Goal: Information Seeking & Learning: Check status

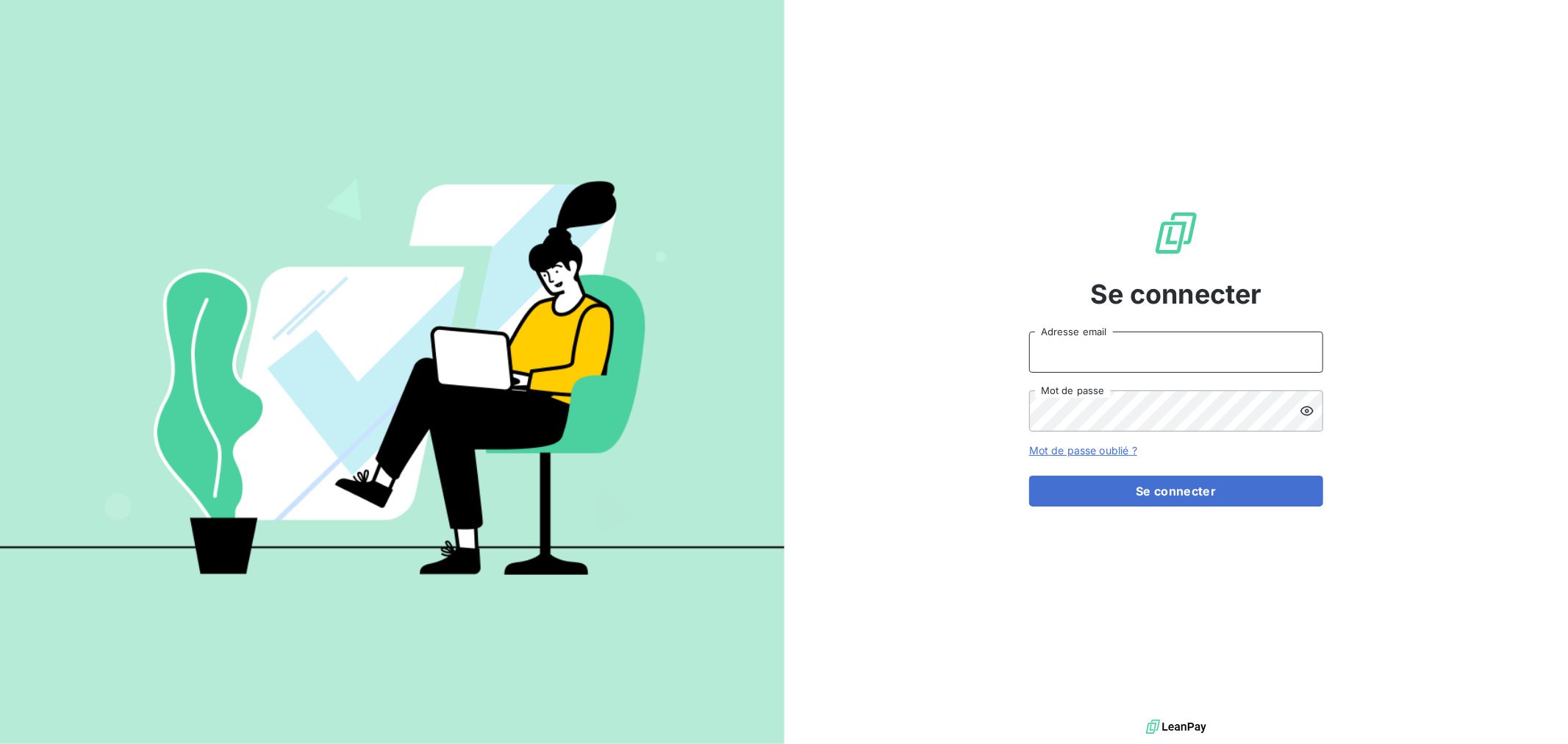
click at [1129, 344] on input "Adresse email" at bounding box center [1176, 352] width 294 height 42
type input "[EMAIL_ADDRESS][DOMAIN_NAME]"
click at [1029, 476] on button "Se connecter" at bounding box center [1176, 491] width 294 height 31
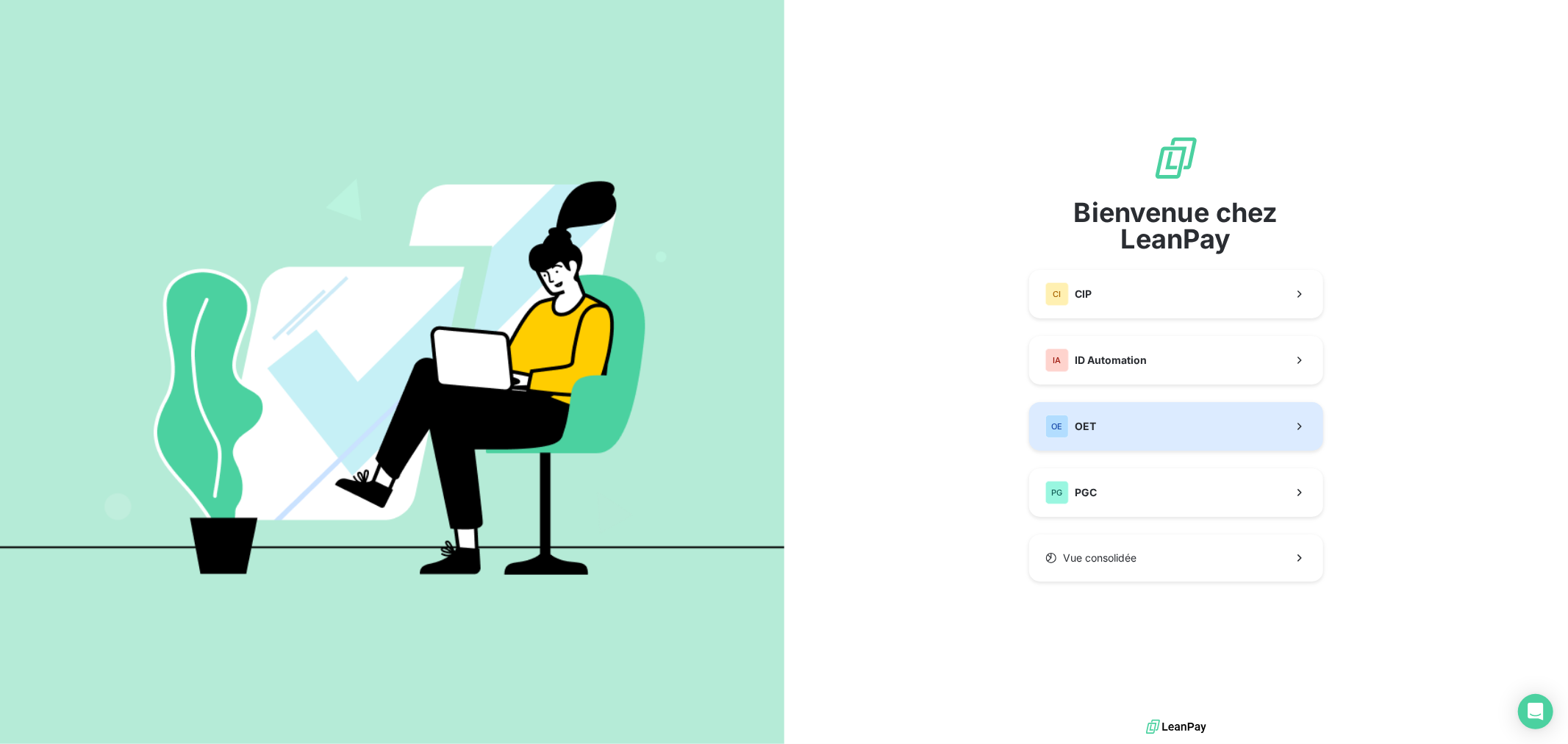
click at [1136, 420] on button "OE OET" at bounding box center [1176, 426] width 294 height 48
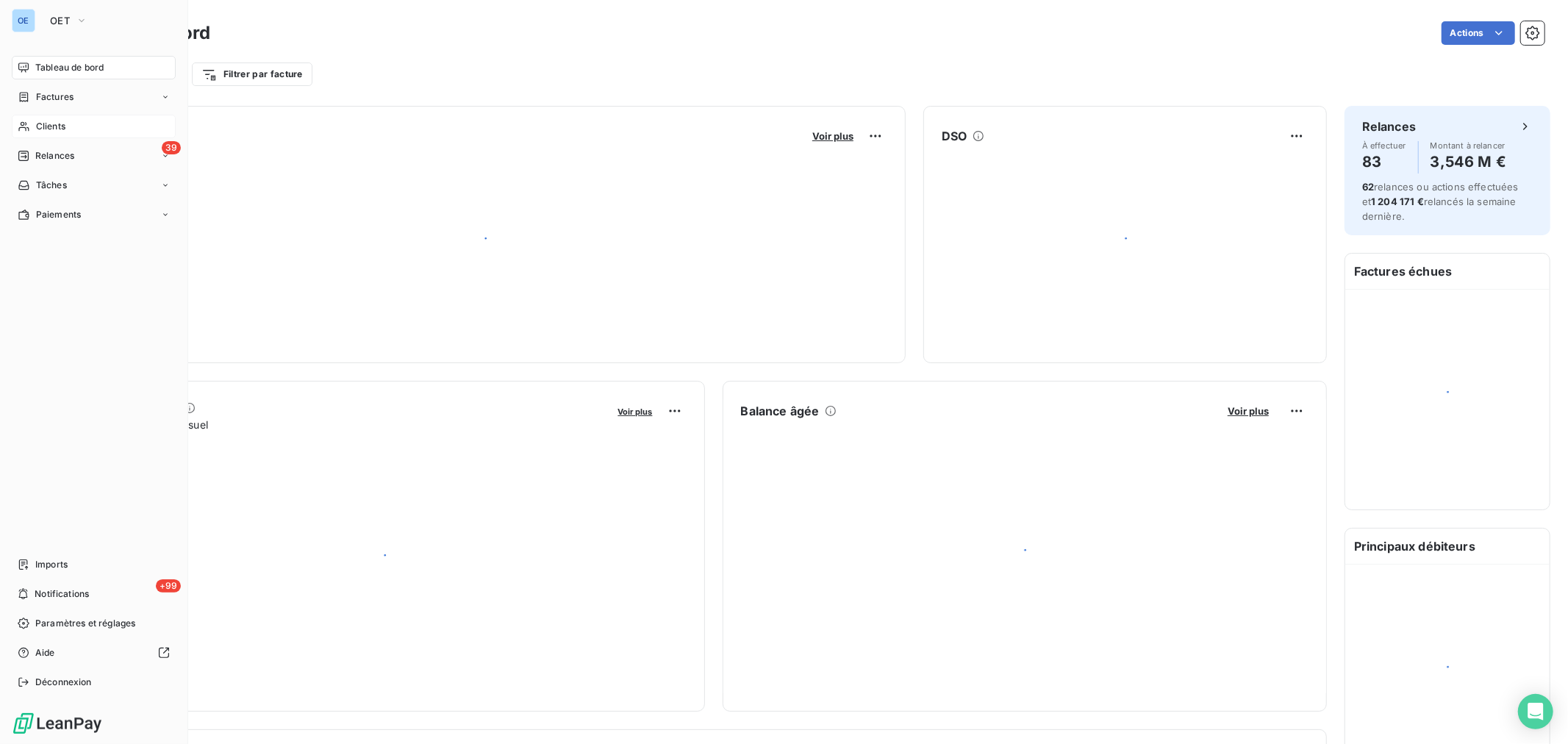
click at [55, 123] on span "Clients" at bounding box center [50, 126] width 29 height 13
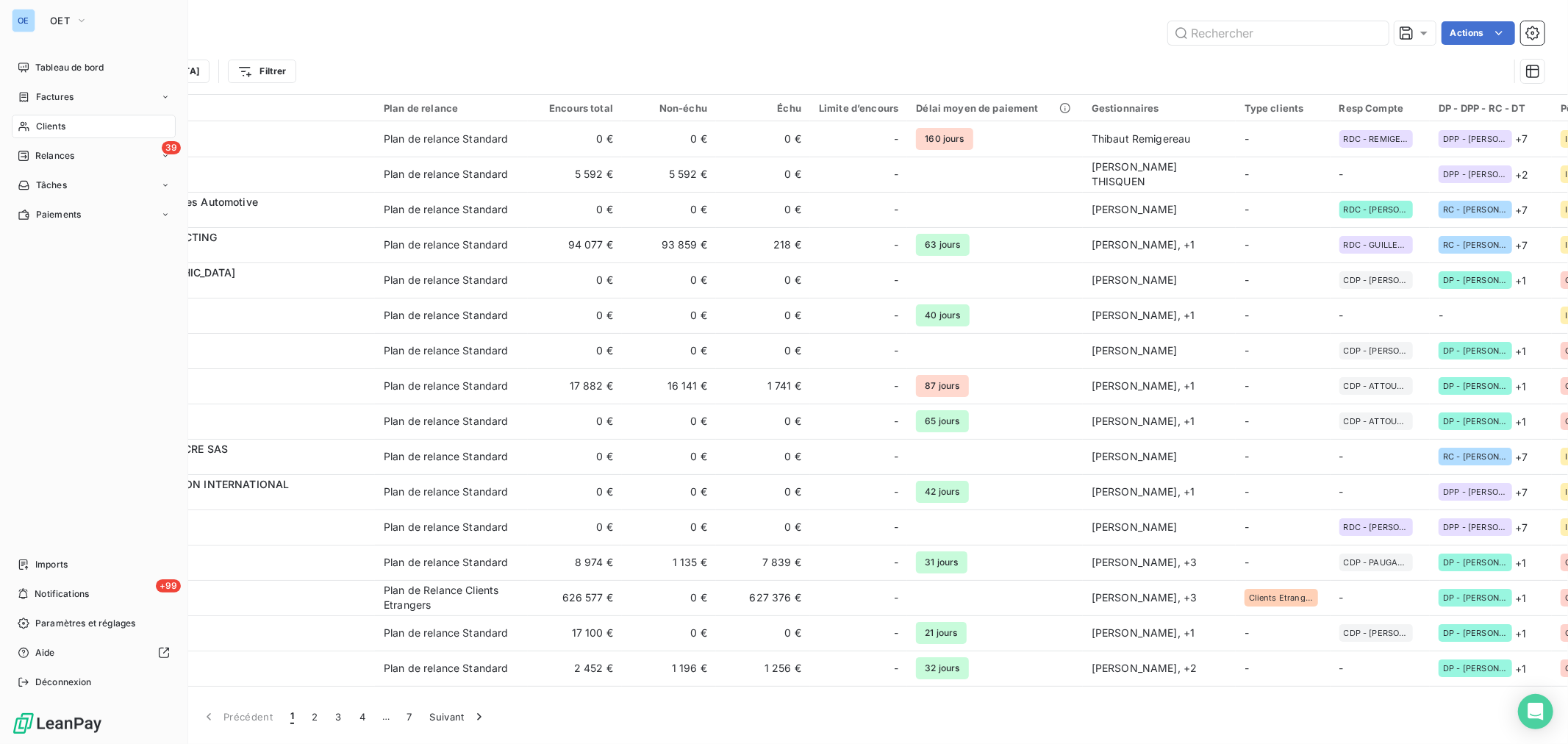
click at [47, 123] on span "Clients" at bounding box center [50, 126] width 29 height 13
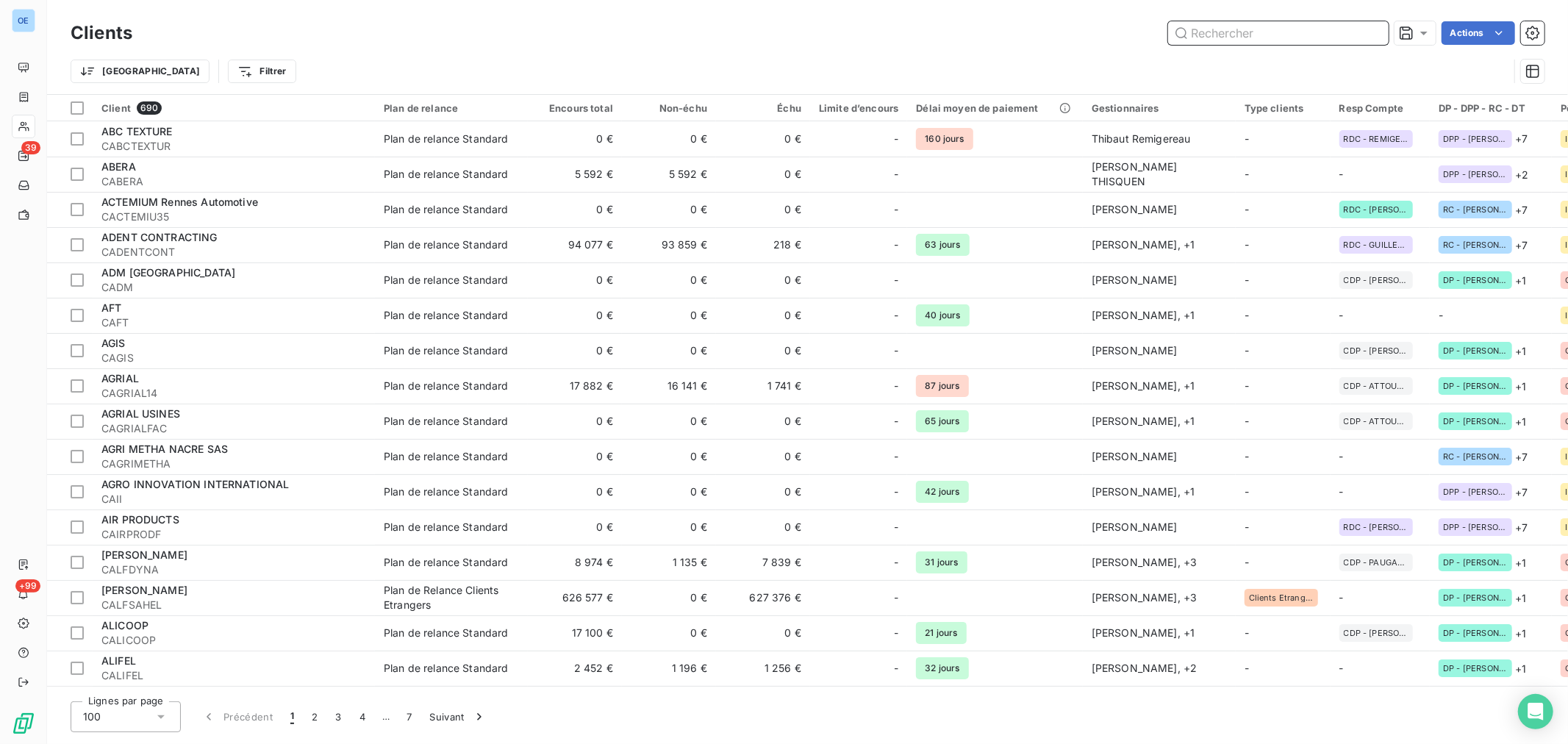
click at [1199, 31] on input "text" at bounding box center [1278, 33] width 221 height 23
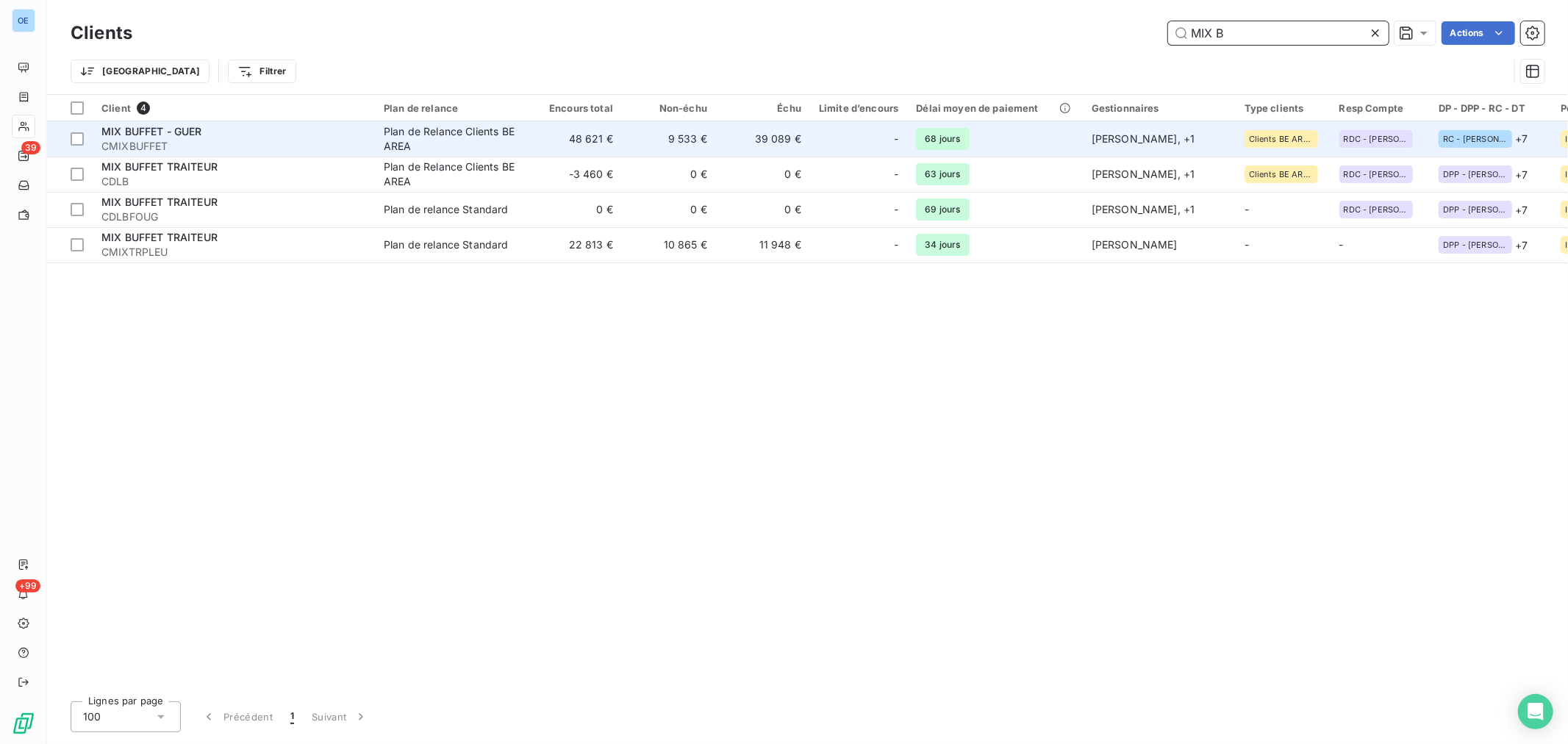
type input "MIX B"
click at [805, 135] on td "39 089 €" at bounding box center [762, 139] width 94 height 35
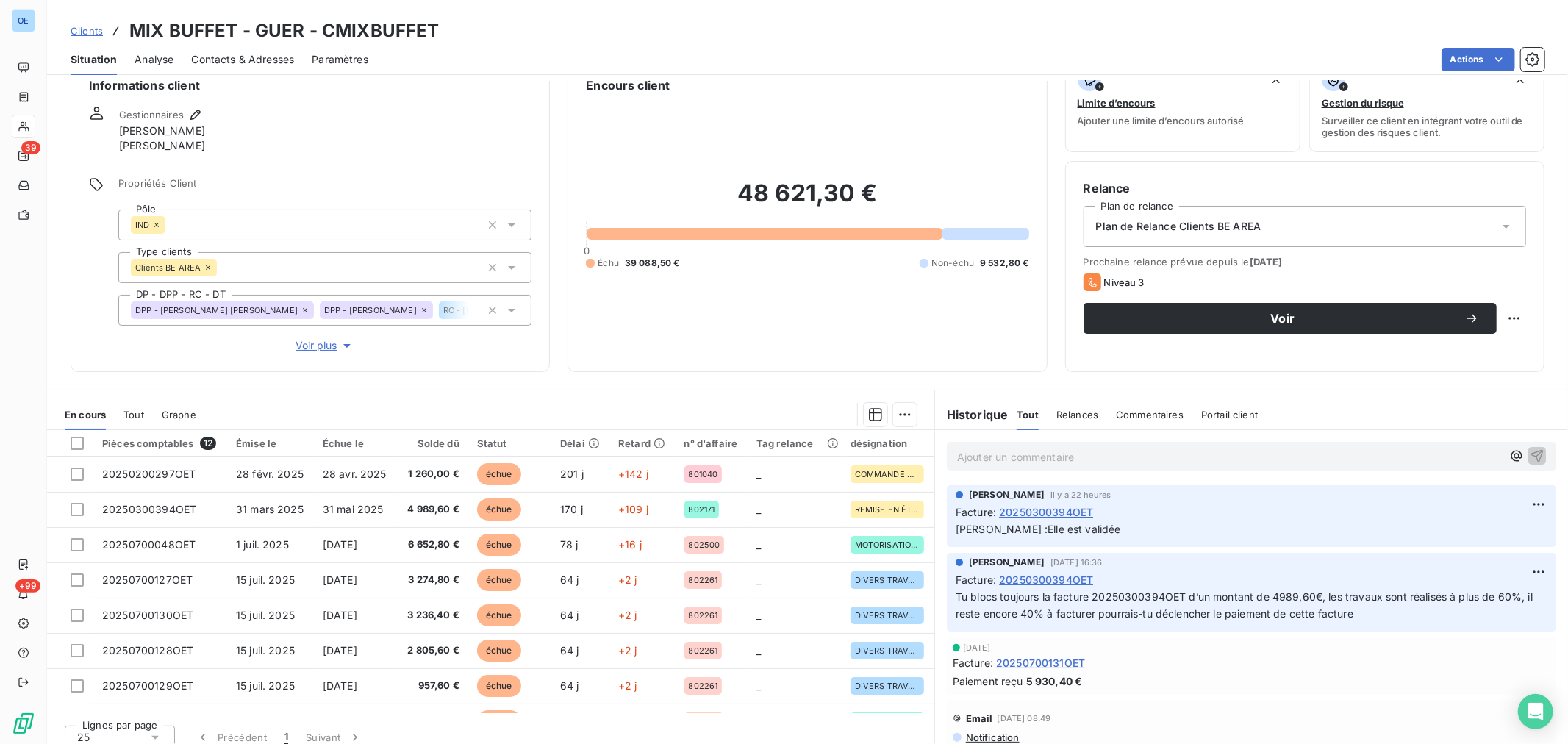
scroll to position [45, 0]
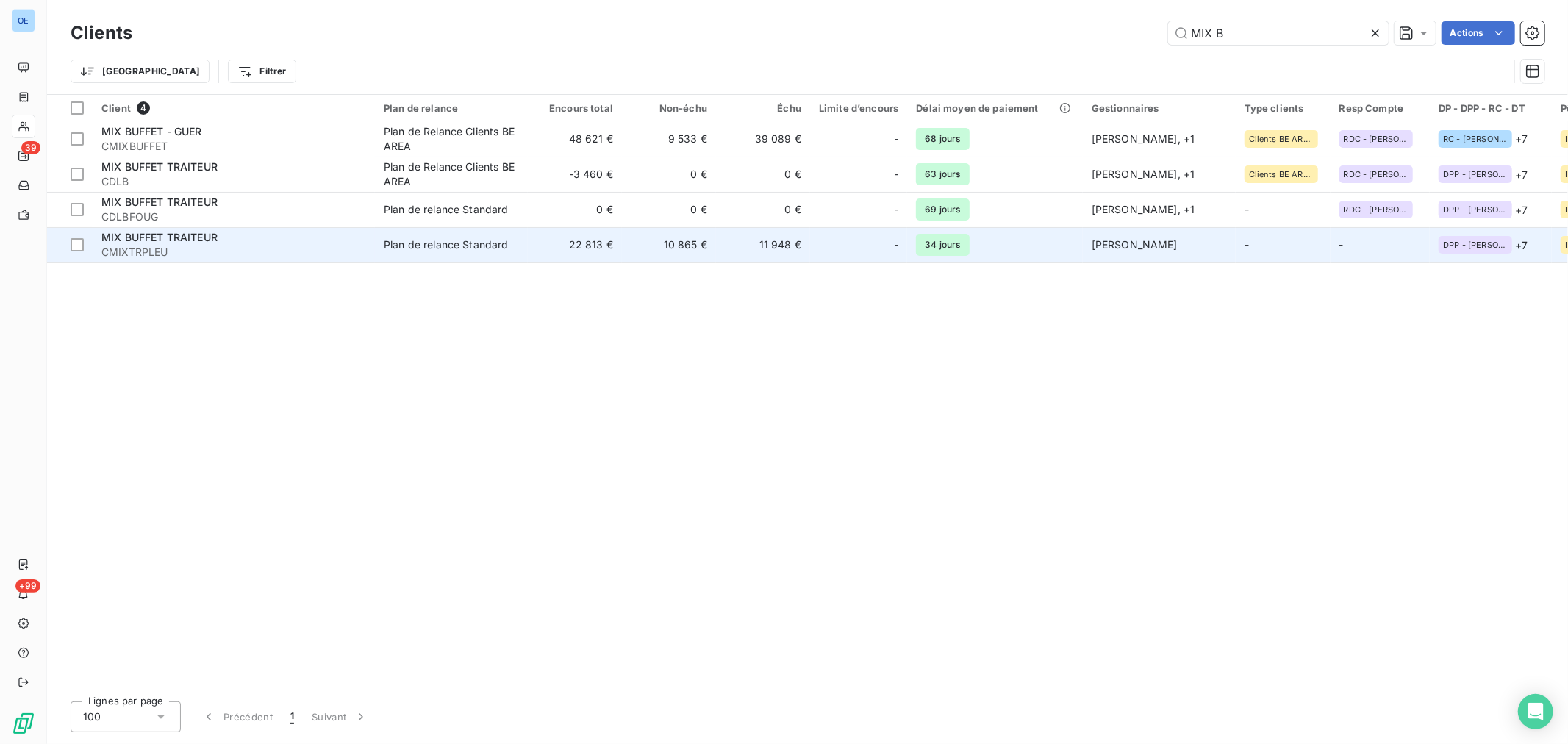
click at [522, 231] on td "Plan de relance Standard" at bounding box center [451, 245] width 153 height 35
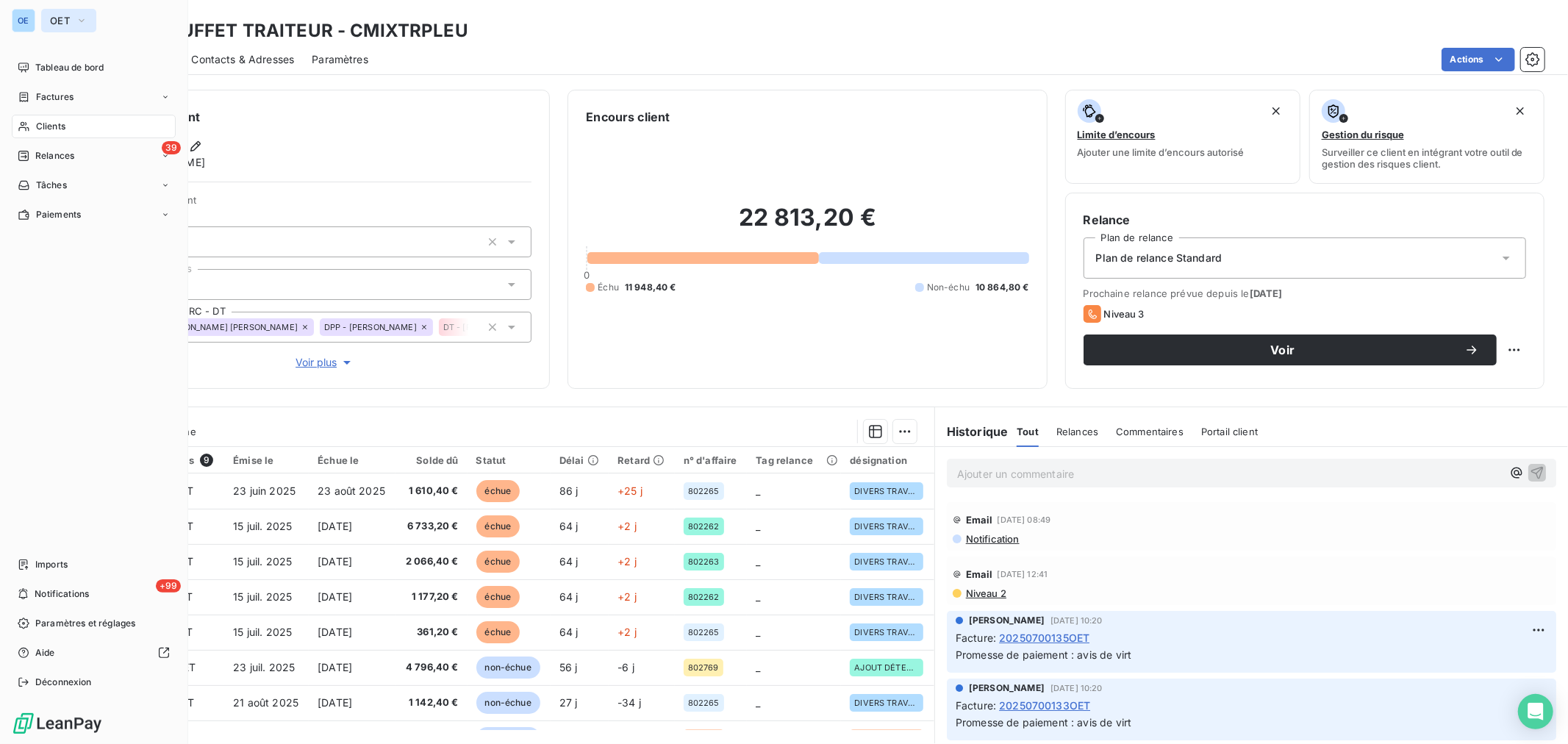
click at [76, 22] on icon "button" at bounding box center [81, 21] width 12 height 15
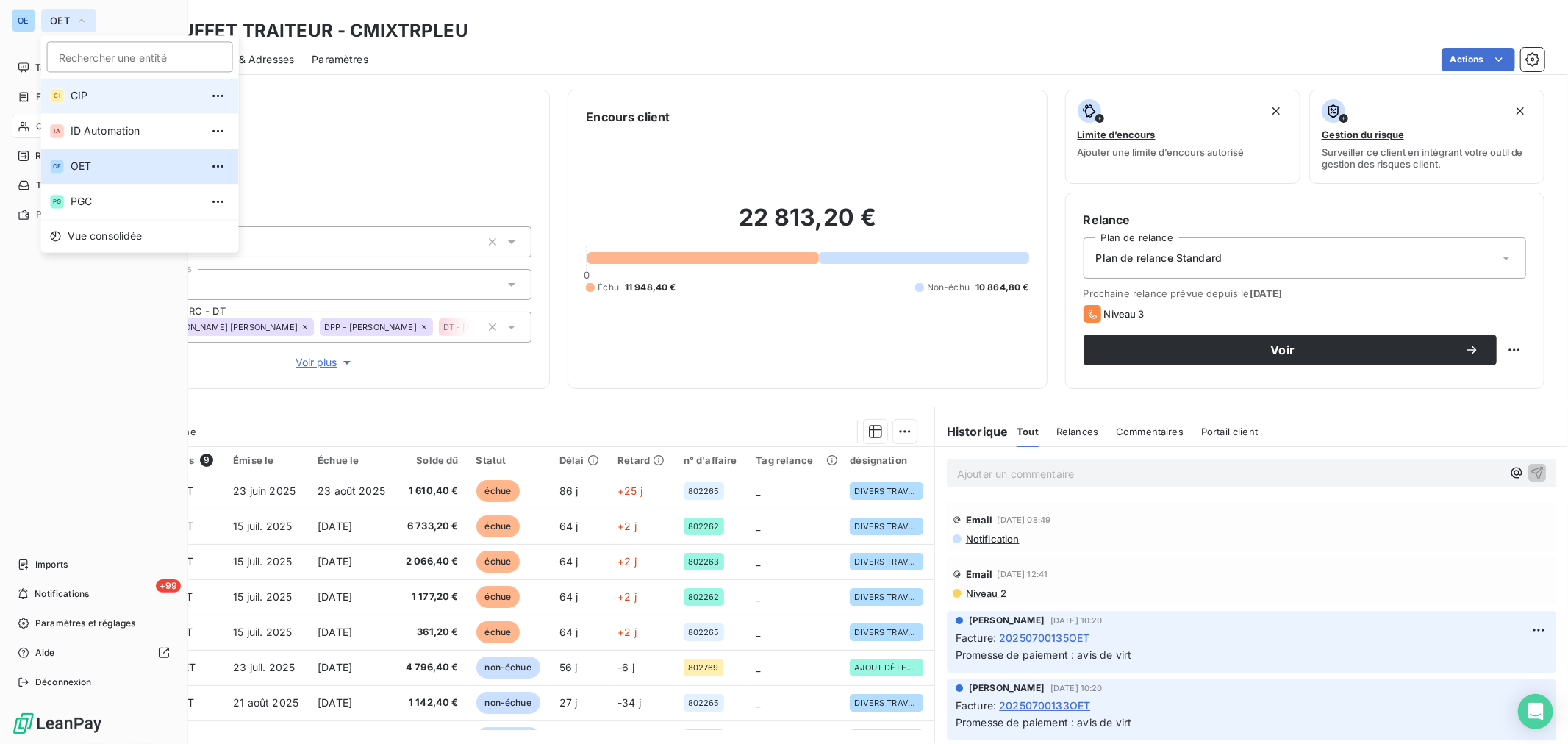
click at [84, 92] on span "CIP" at bounding box center [135, 95] width 130 height 15
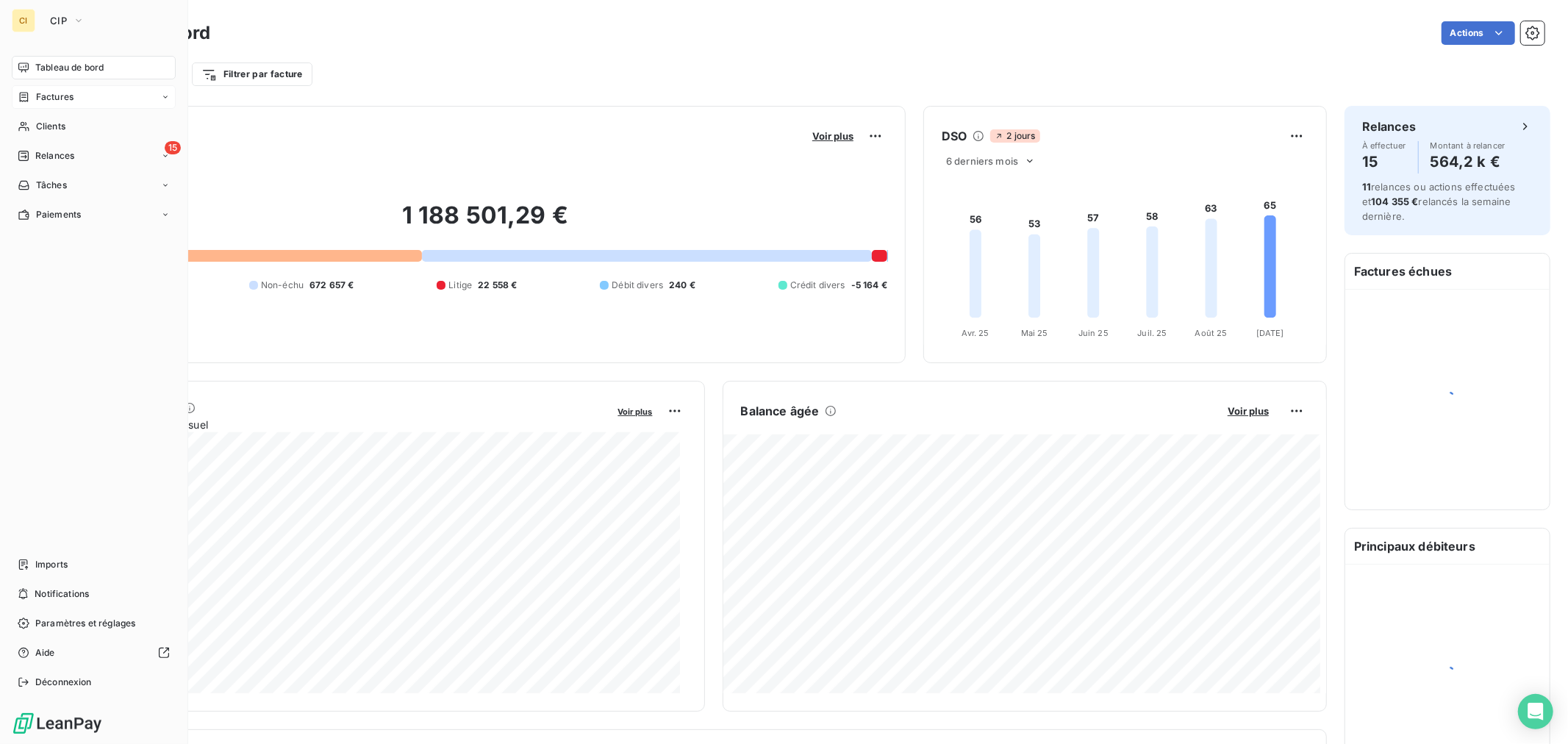
click at [76, 97] on div "Factures" at bounding box center [93, 97] width 164 height 23
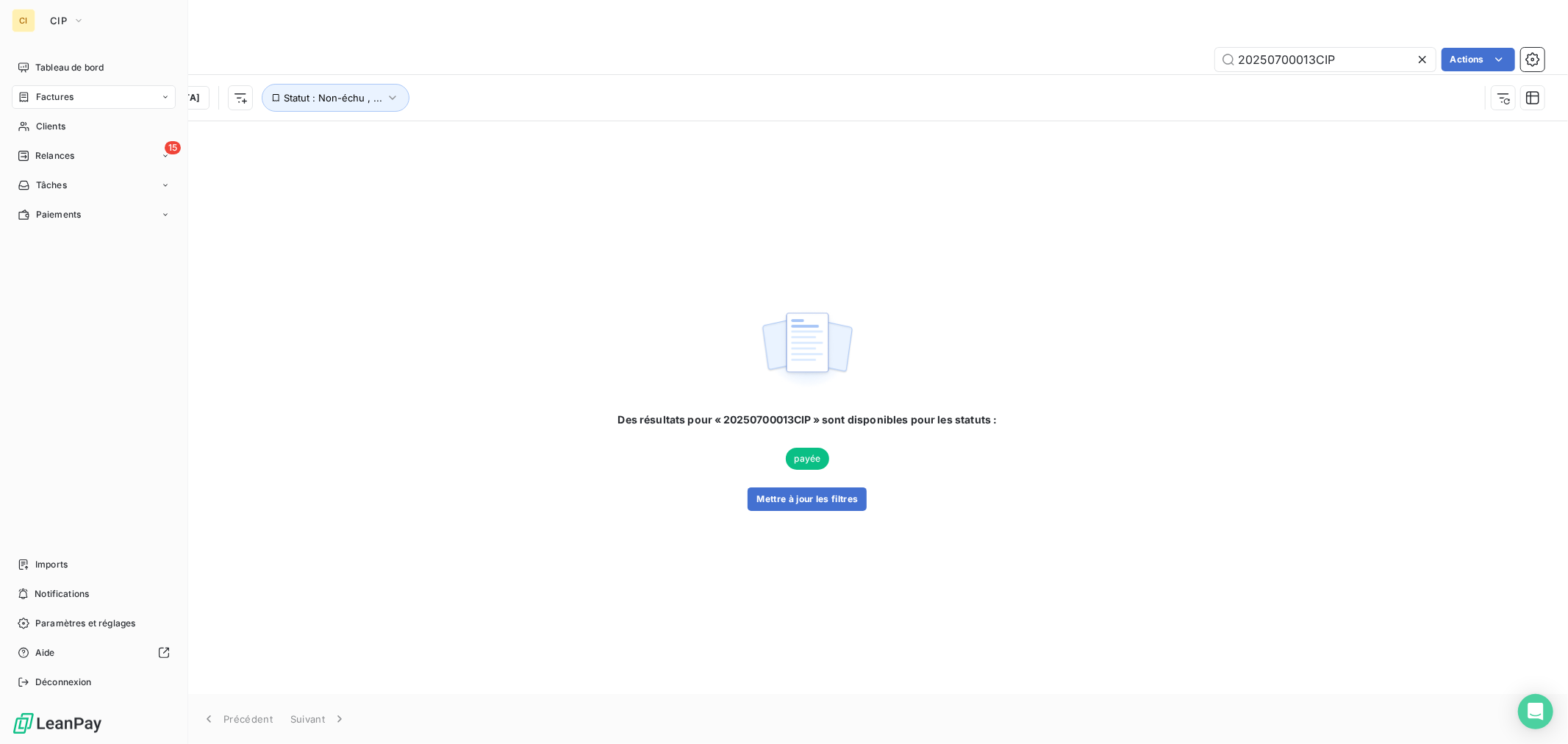
click at [65, 95] on span "Factures" at bounding box center [54, 97] width 37 height 13
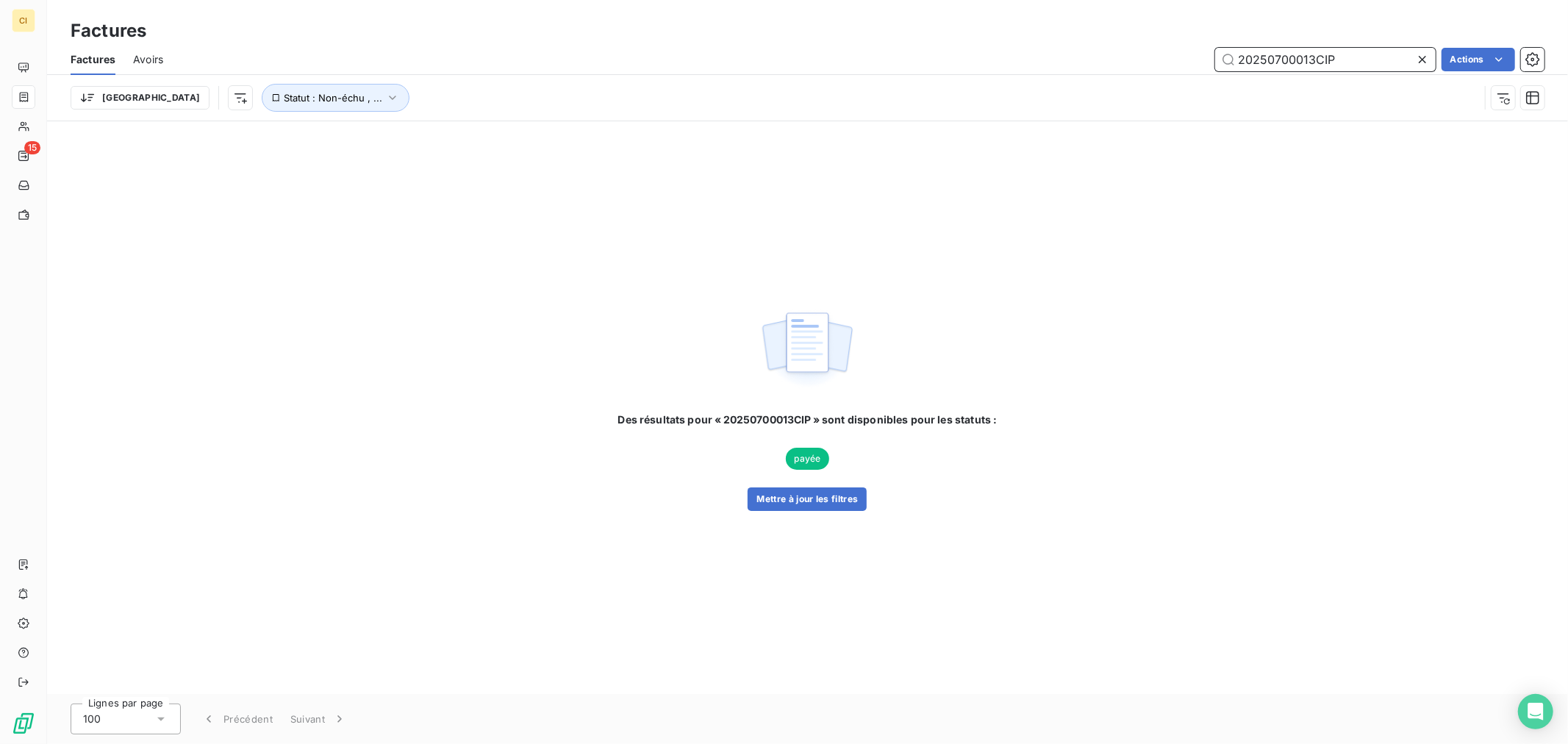
drag, startPoint x: 1317, startPoint y: 59, endPoint x: 1178, endPoint y: 57, distance: 139.0
click at [1178, 57] on div "20250700013CIP Actions" at bounding box center [863, 60] width 1364 height 23
drag, startPoint x: 1267, startPoint y: 48, endPoint x: 1258, endPoint y: 61, distance: 15.8
click at [1256, 61] on input "20250700013CIP" at bounding box center [1325, 60] width 221 height 23
drag, startPoint x: 1341, startPoint y: 61, endPoint x: 1261, endPoint y: 57, distance: 80.1
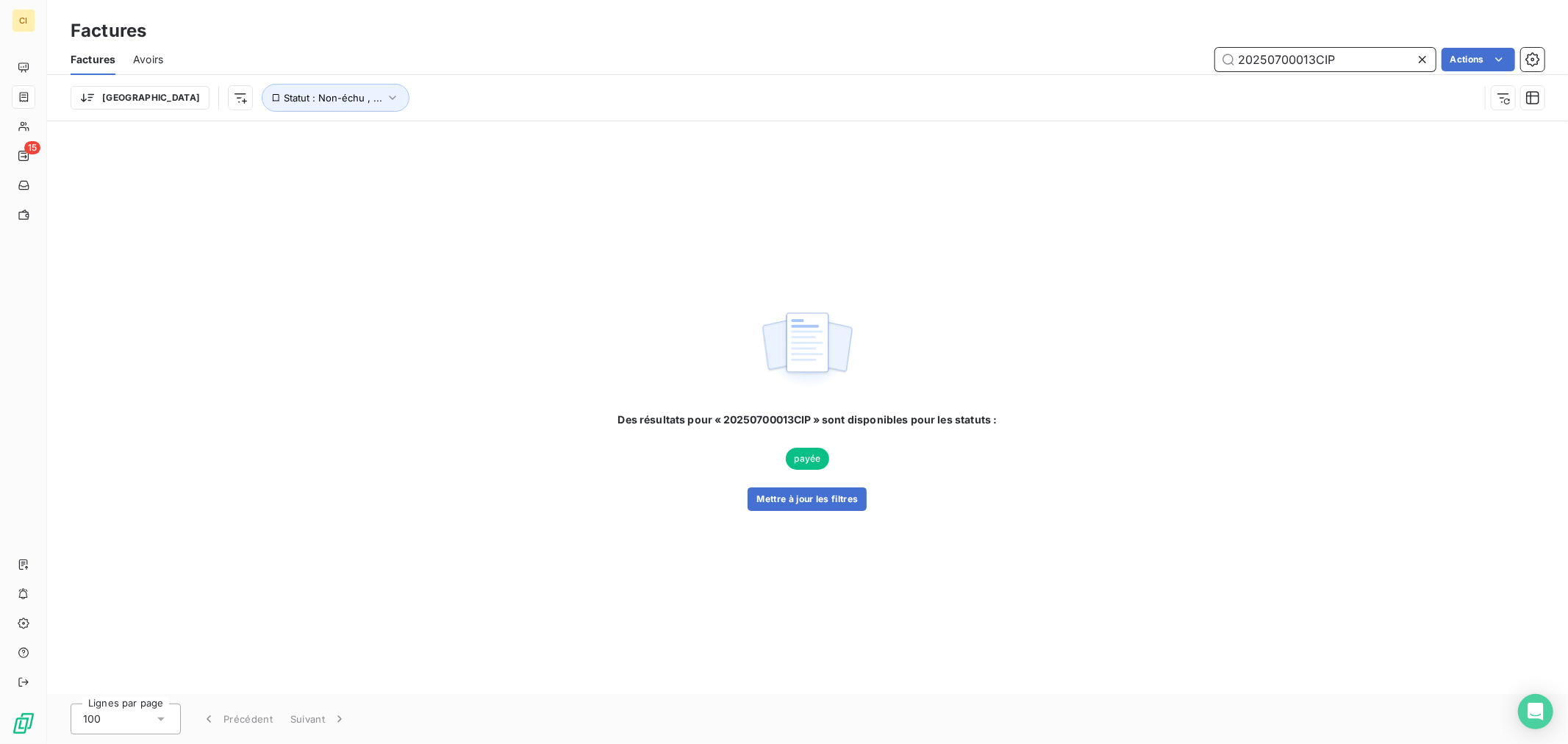
click at [1206, 61] on div "20250700013CIP Actions" at bounding box center [863, 60] width 1364 height 23
paste input "FVCIP2500000020OET"
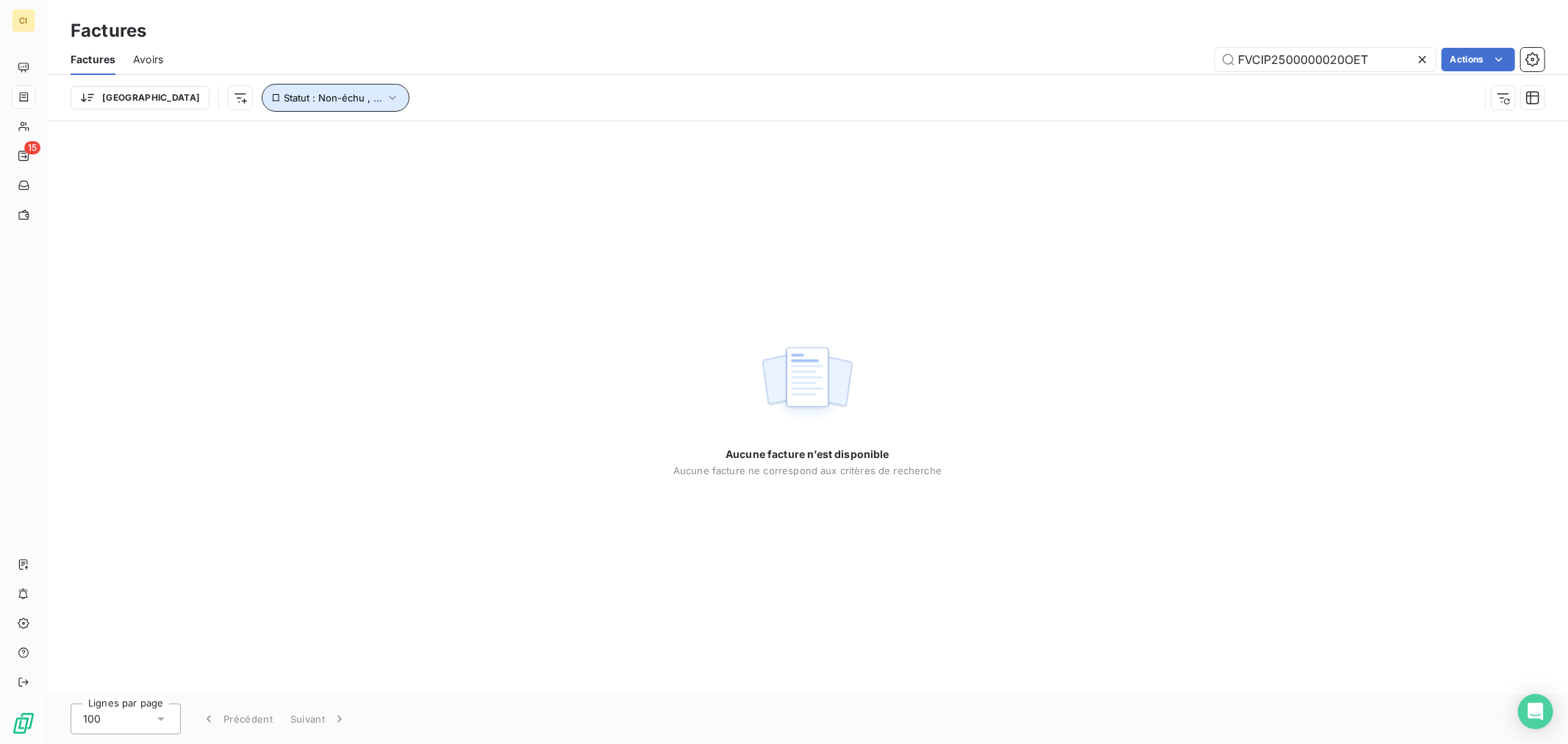
click at [385, 97] on icon "button" at bounding box center [393, 98] width 15 height 15
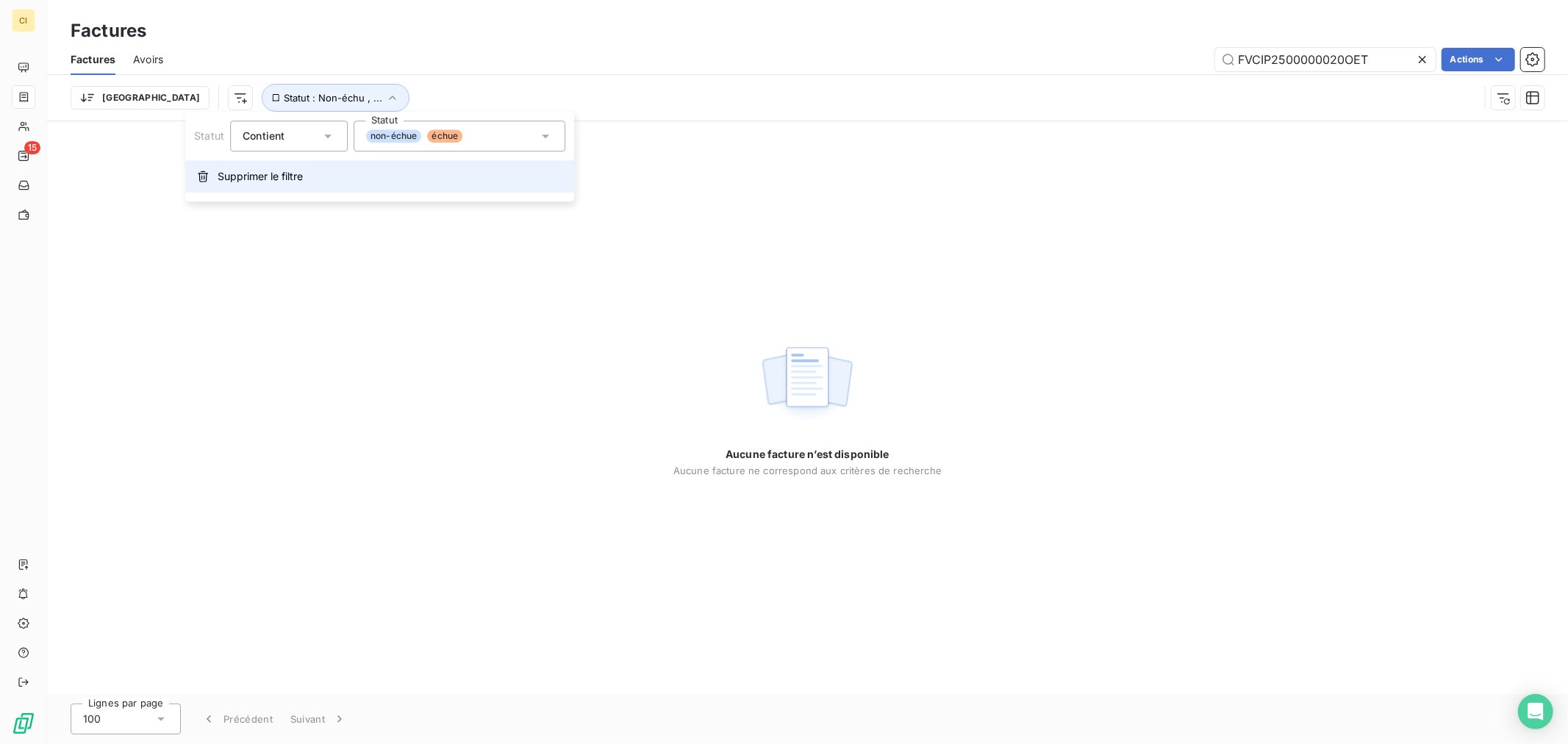
click at [265, 176] on span "Supprimer le filtre" at bounding box center [260, 177] width 86 height 15
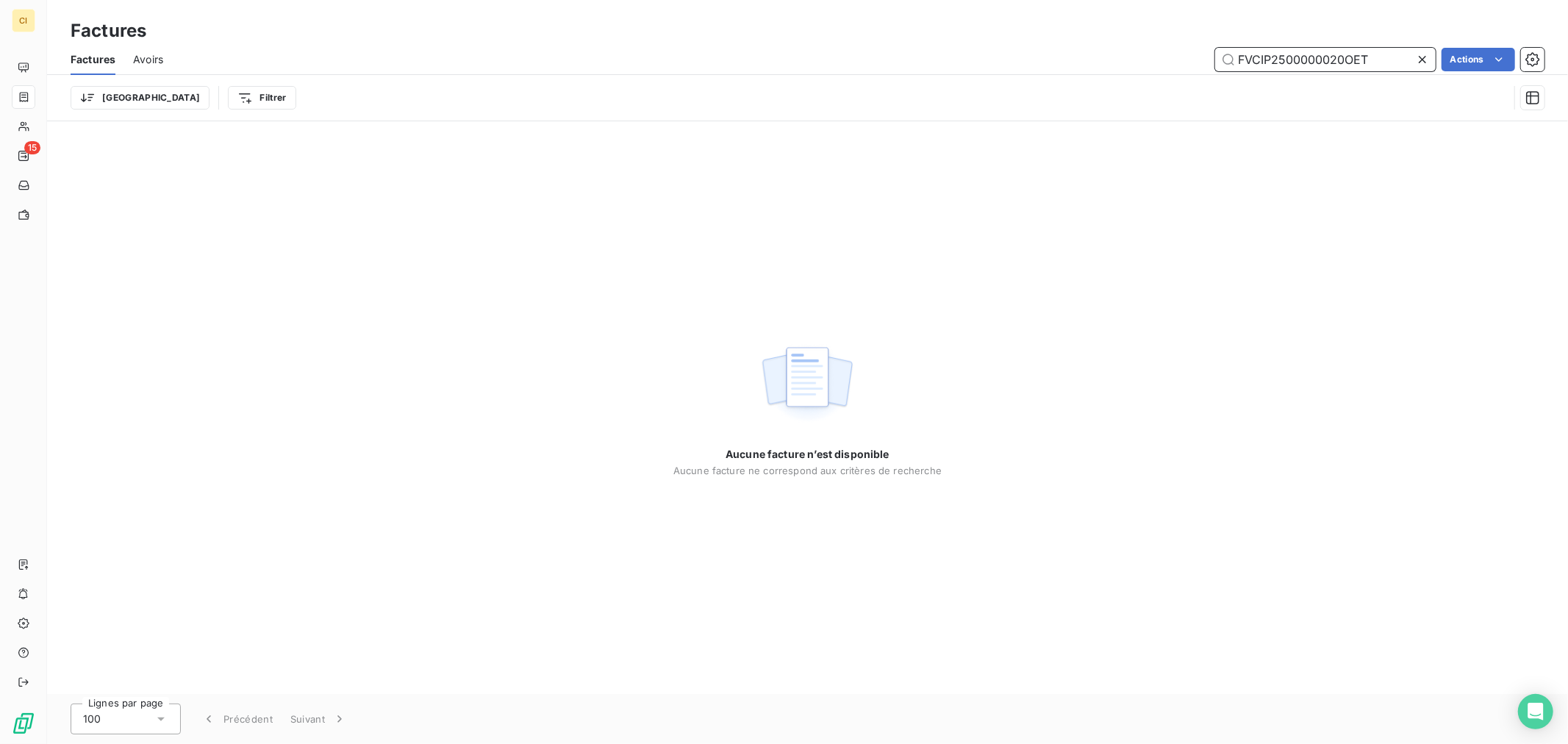
click at [1275, 61] on input "FVCIP2500000020OET" at bounding box center [1325, 60] width 221 height 23
drag, startPoint x: 1272, startPoint y: 61, endPoint x: 1228, endPoint y: 61, distance: 44.0
click at [1228, 61] on input "FVCIP2500000020OET" at bounding box center [1325, 60] width 221 height 23
click at [1309, 57] on input "2500000020OET" at bounding box center [1325, 60] width 221 height 23
drag, startPoint x: 1313, startPoint y: 61, endPoint x: 1379, endPoint y: 59, distance: 66.0
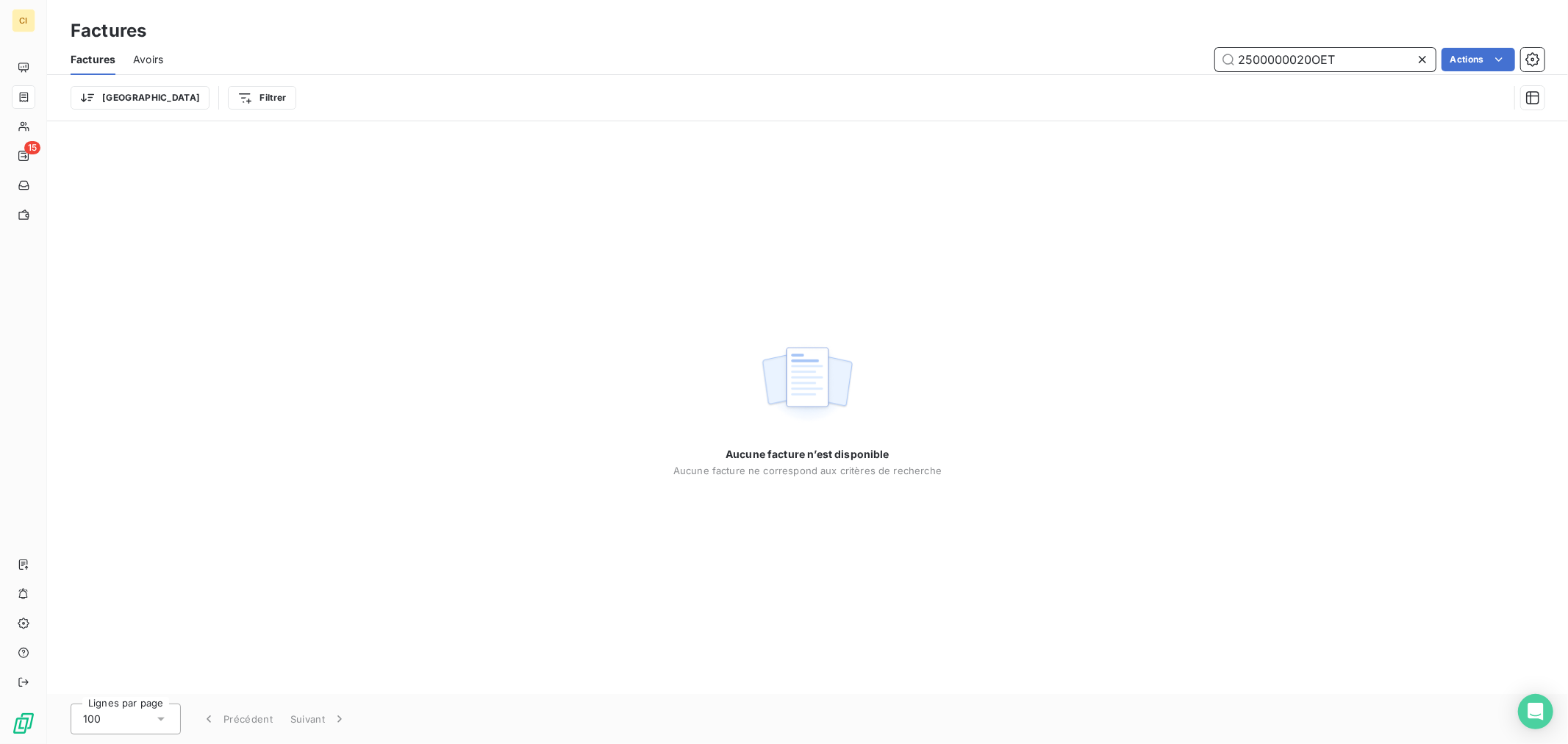
click at [1379, 59] on input "2500000020OET" at bounding box center [1325, 60] width 221 height 23
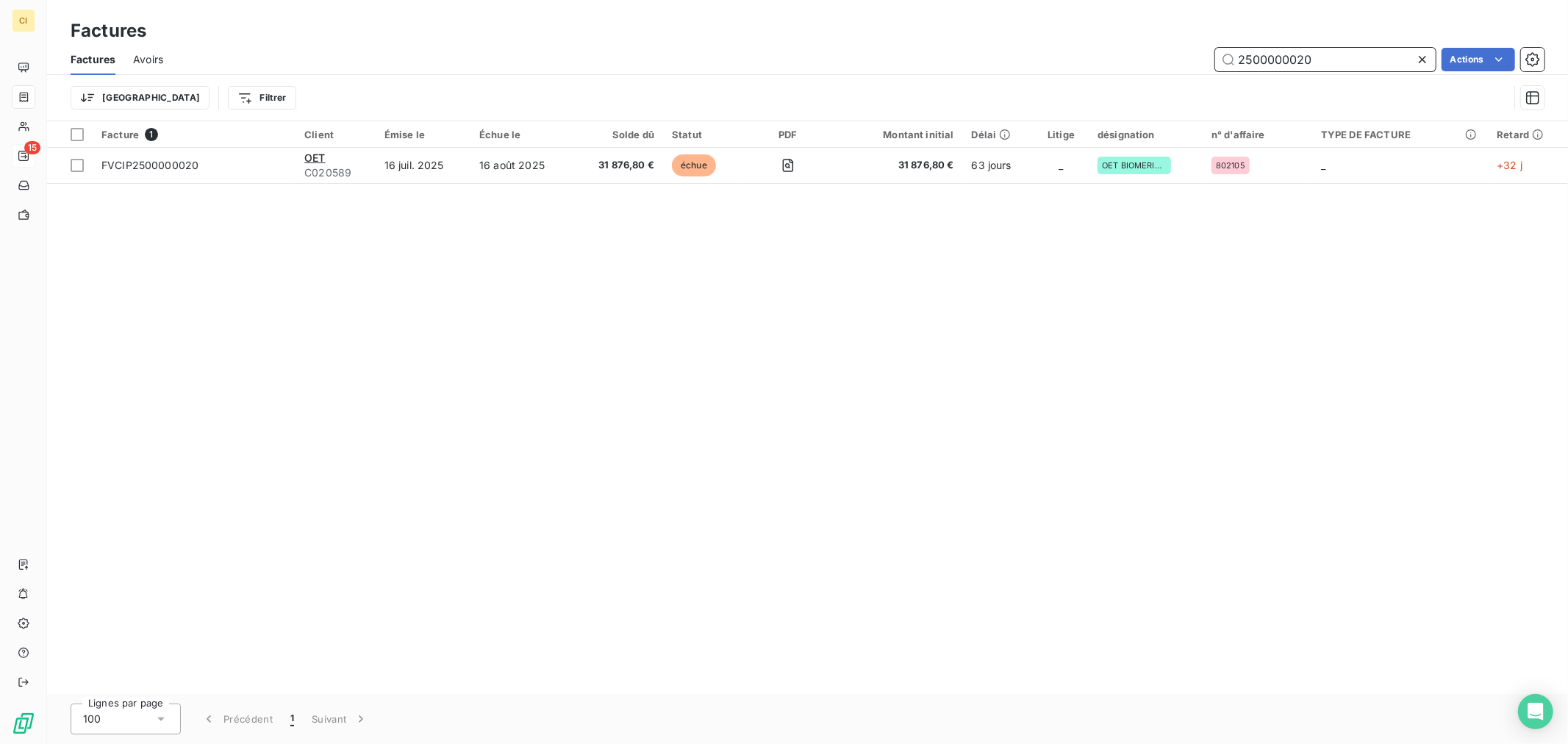
type input "2500000020"
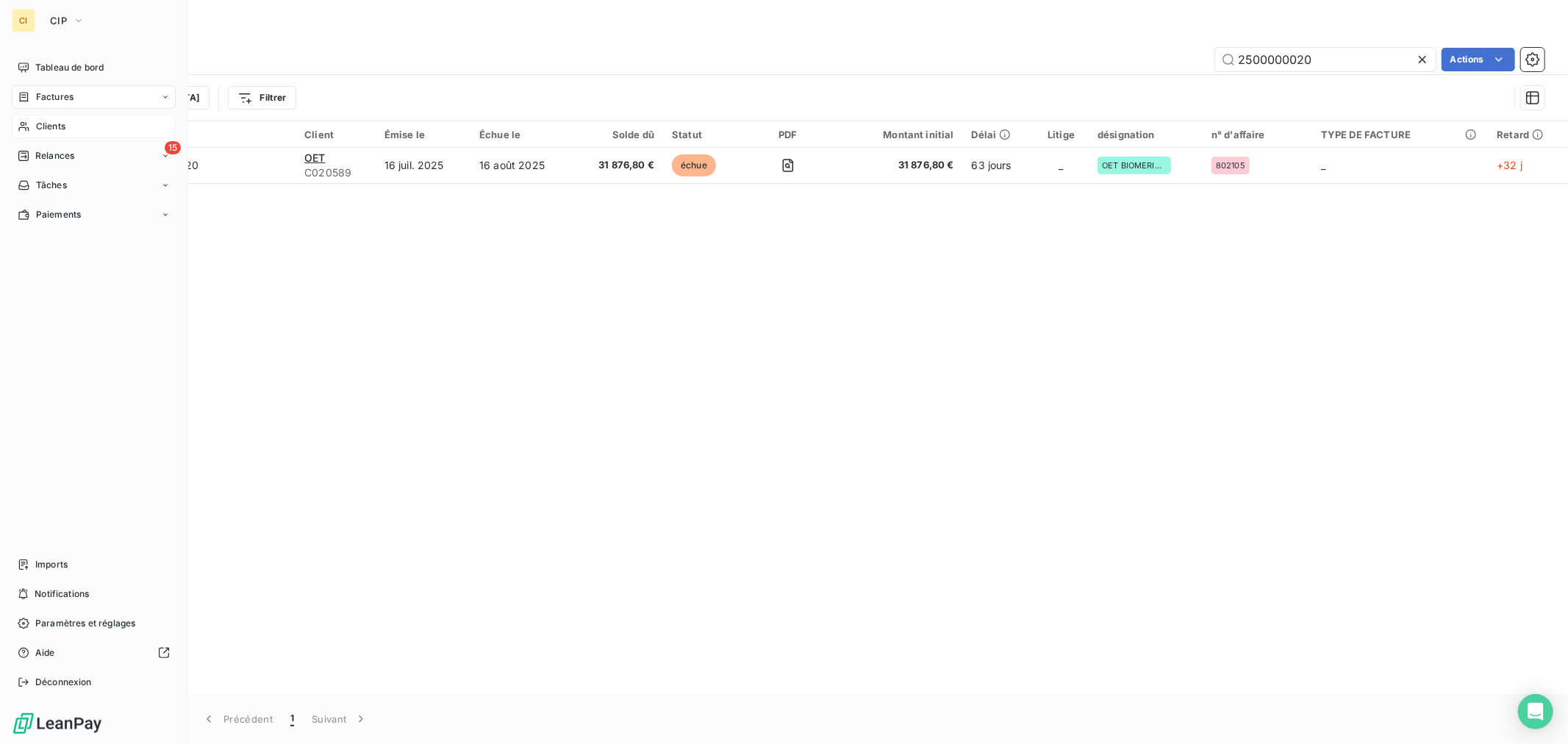
click at [56, 122] on span "Clients" at bounding box center [50, 126] width 29 height 13
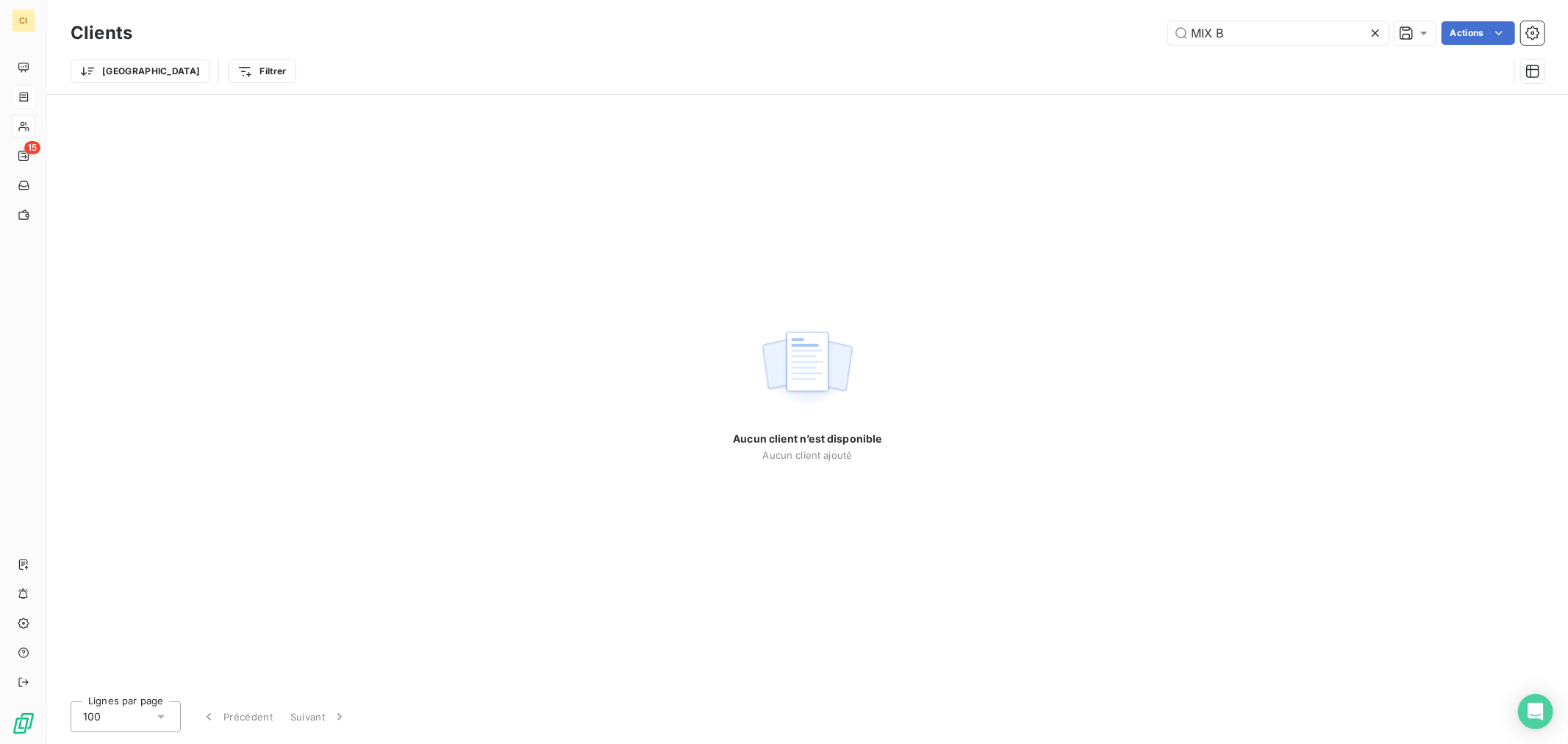
drag, startPoint x: 1277, startPoint y: 33, endPoint x: 1201, endPoint y: 12, distance: 78.8
click at [1171, 27] on input "MIX B" at bounding box center [1278, 33] width 221 height 23
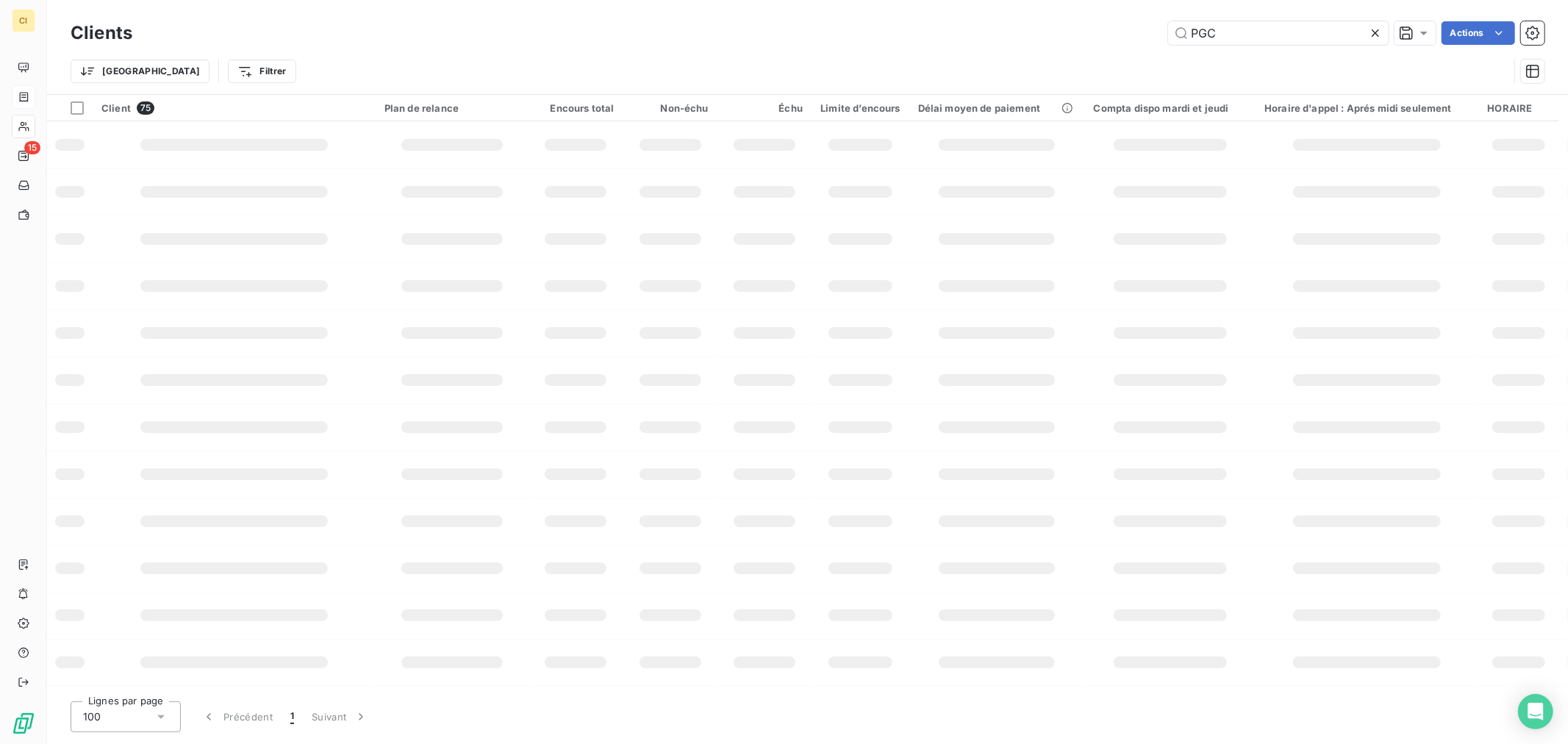
type input "PGC"
